Goal: Task Accomplishment & Management: Use online tool/utility

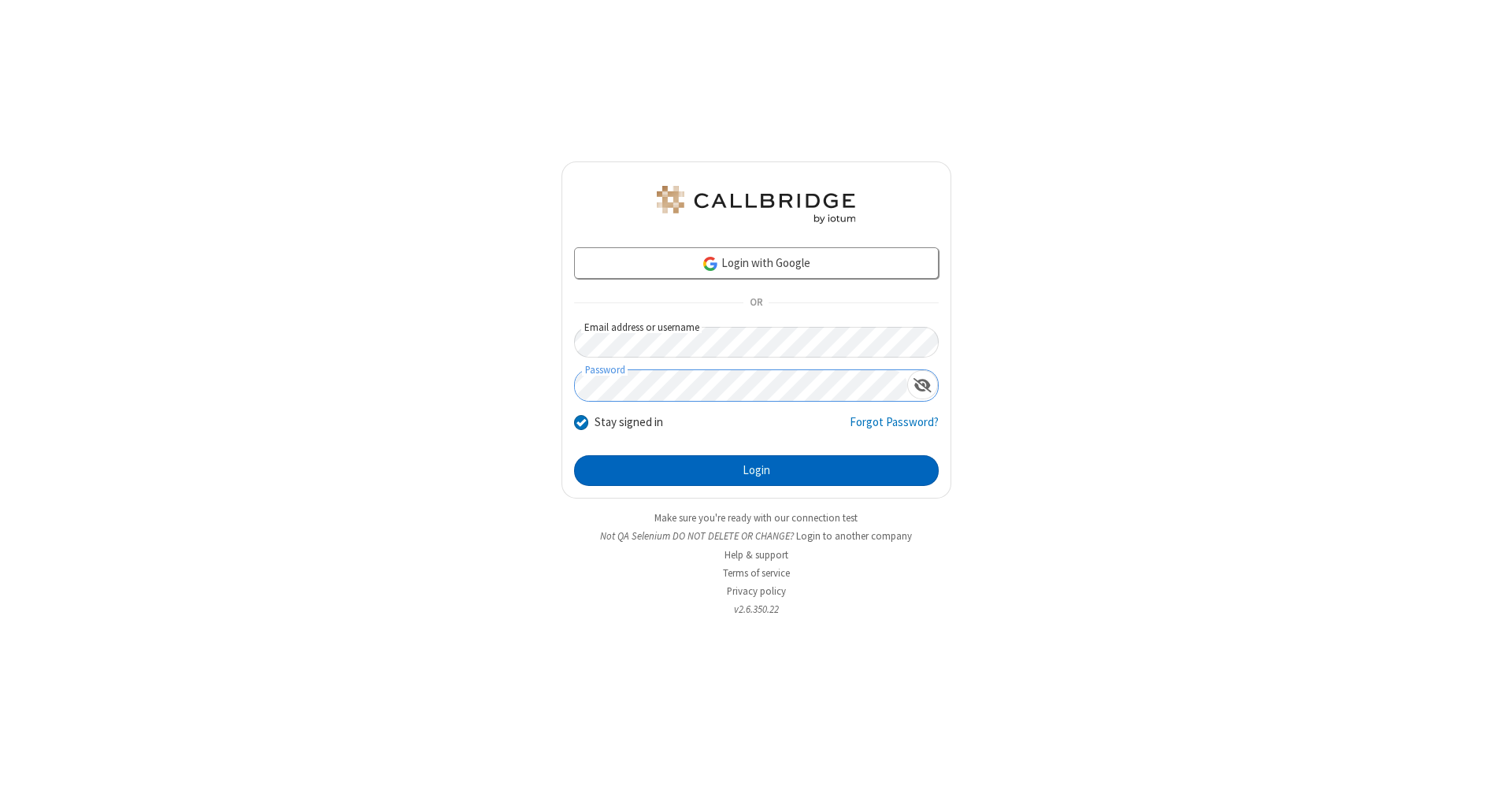
click at [756, 471] on button "Login" at bounding box center [757, 471] width 365 height 32
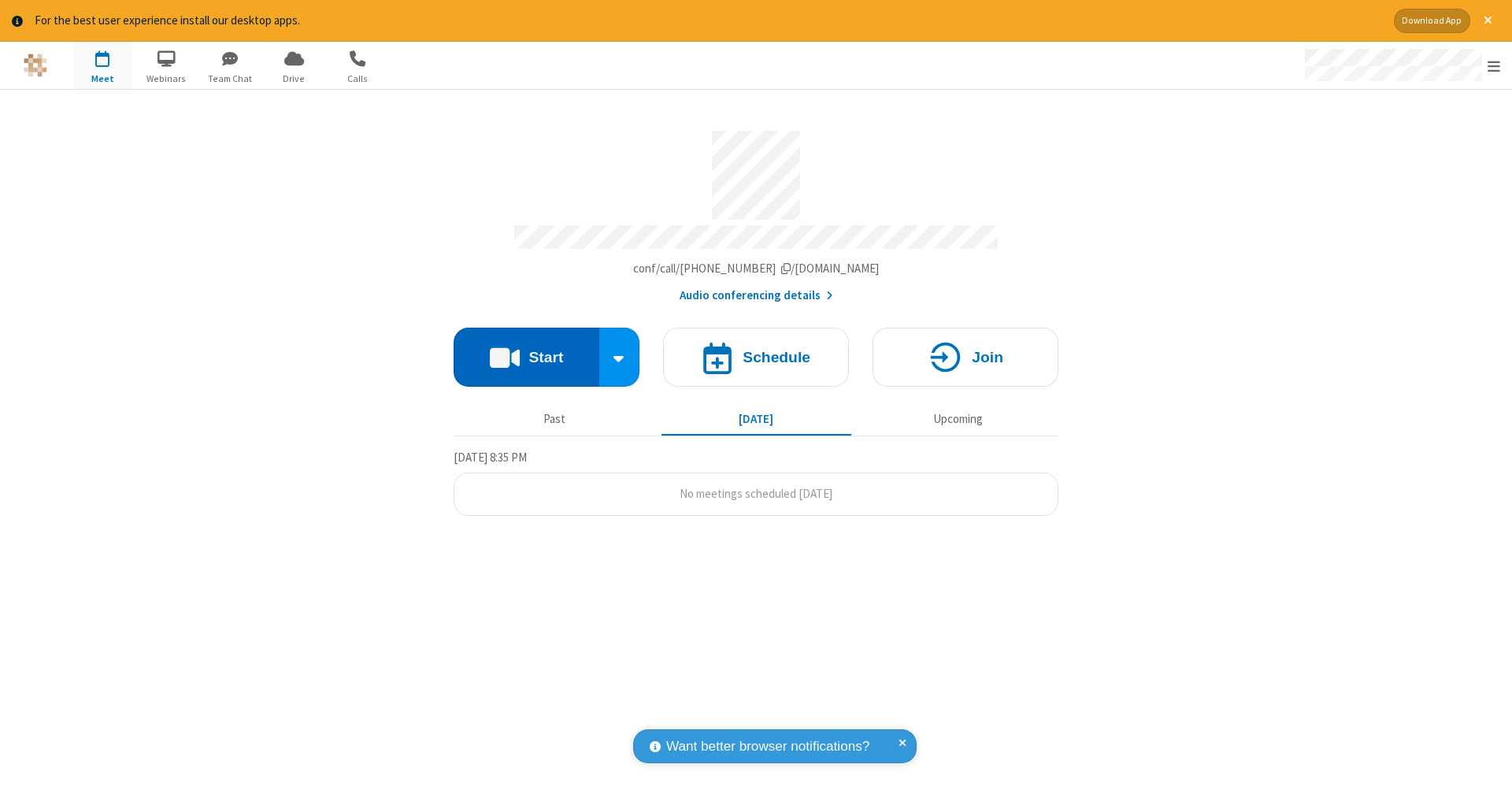
click at [526, 349] on button "Start" at bounding box center [527, 357] width 145 height 59
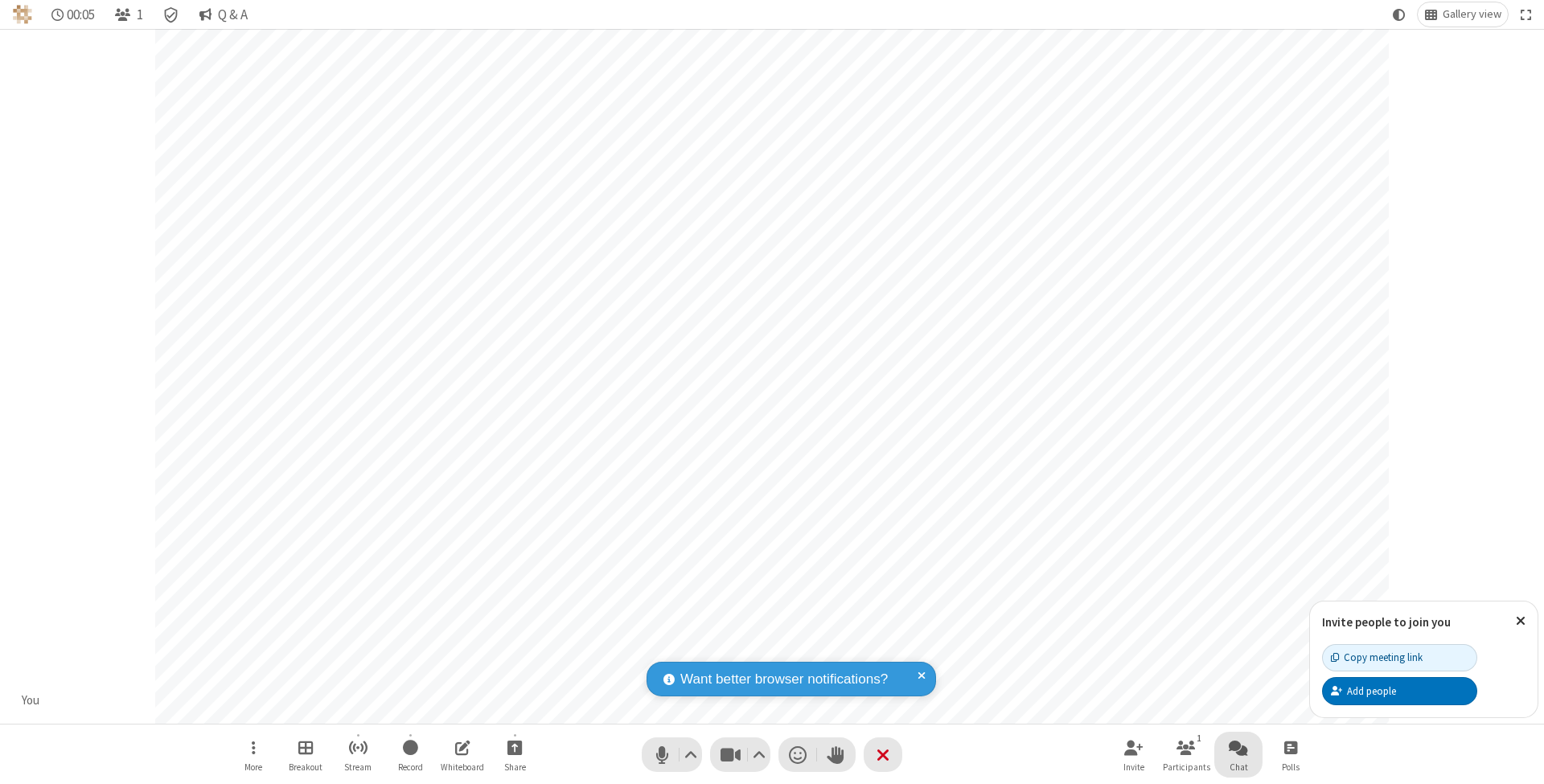
click at [1238, 747] on span "Open chat" at bounding box center [1238, 747] width 19 height 20
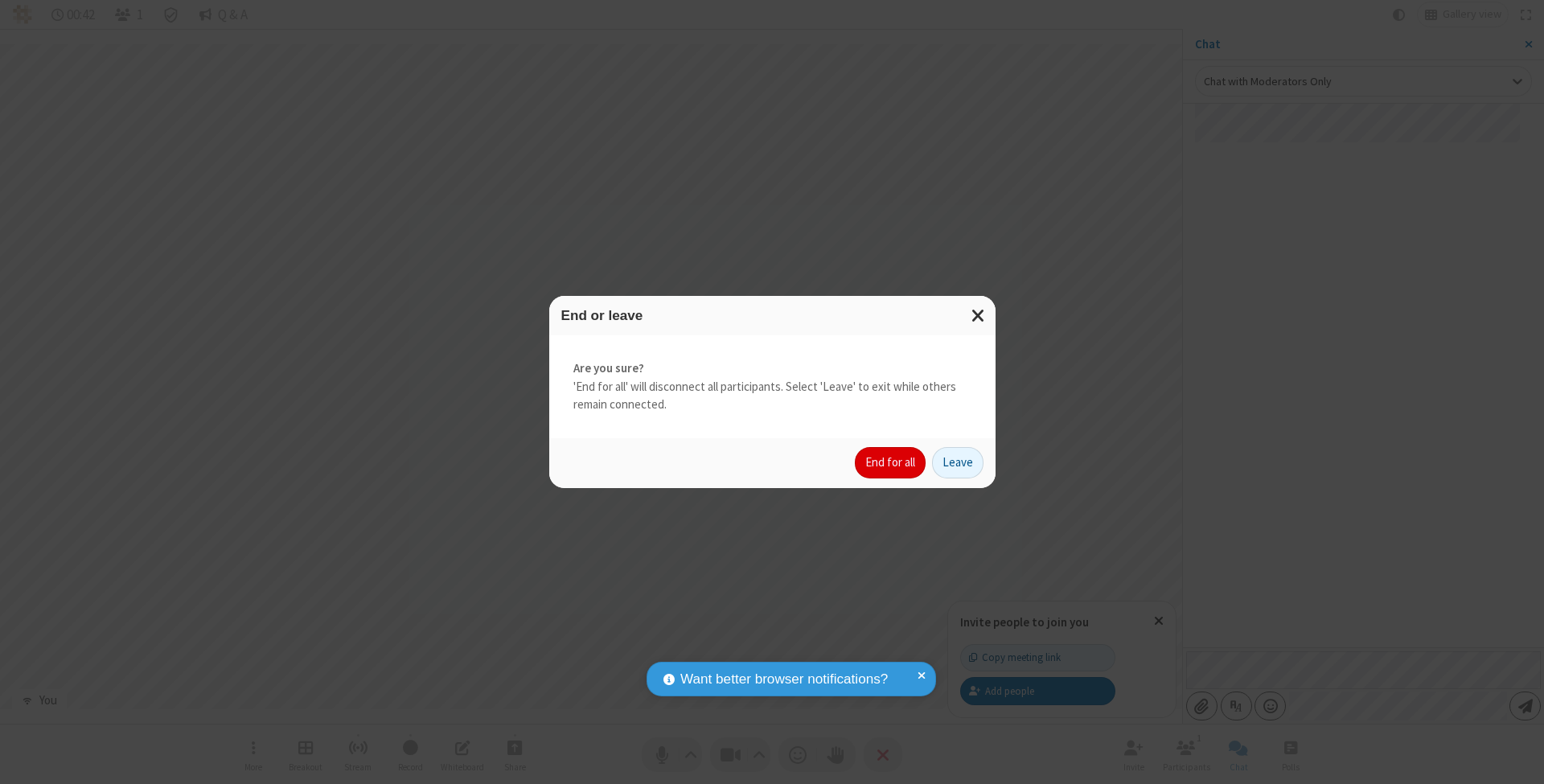
click at [892, 462] on button "End for all" at bounding box center [891, 462] width 71 height 32
